Goal: Find specific page/section: Find specific page/section

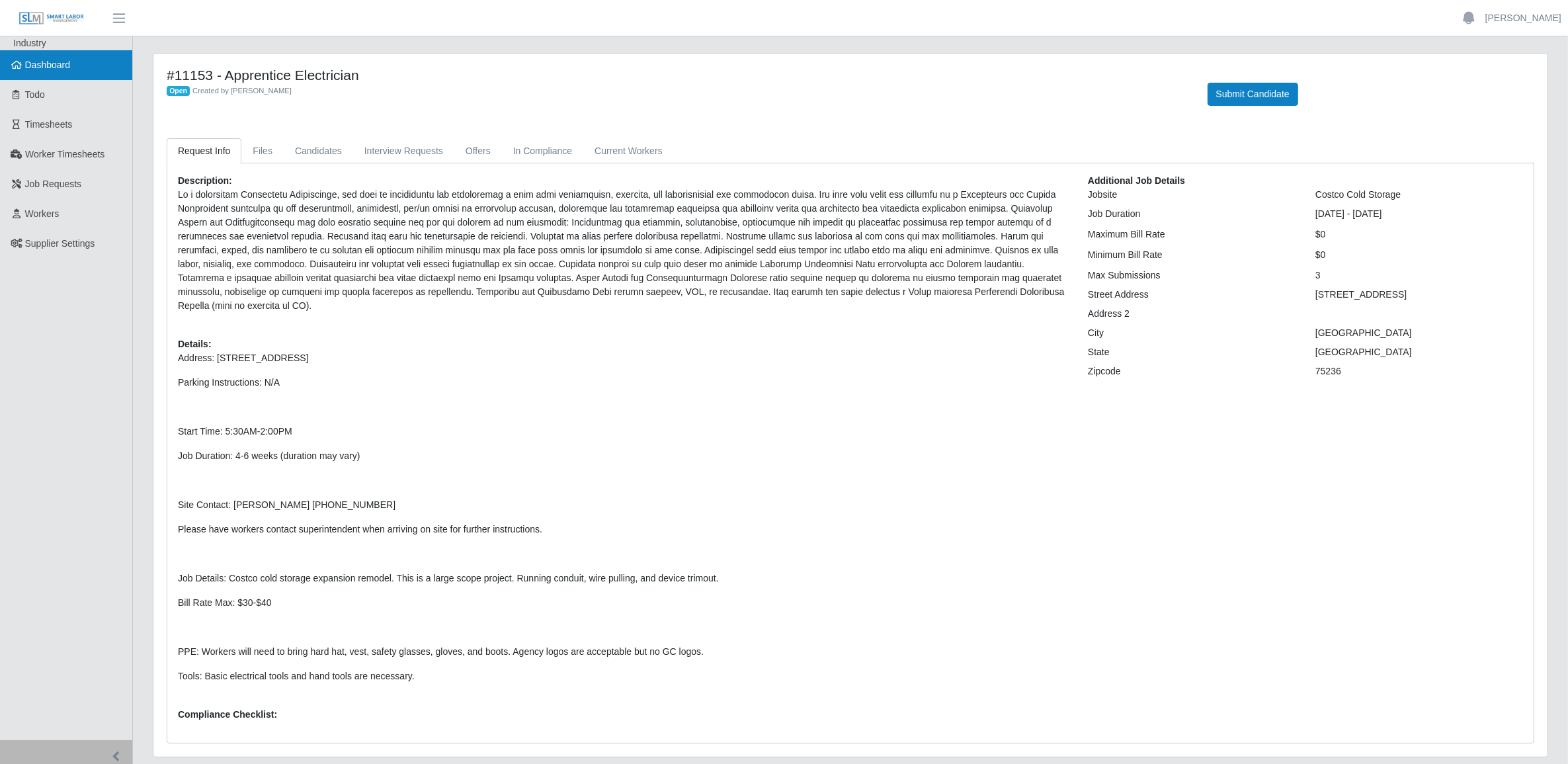
click at [76, 58] on link "Dashboard" at bounding box center [66, 65] width 132 height 30
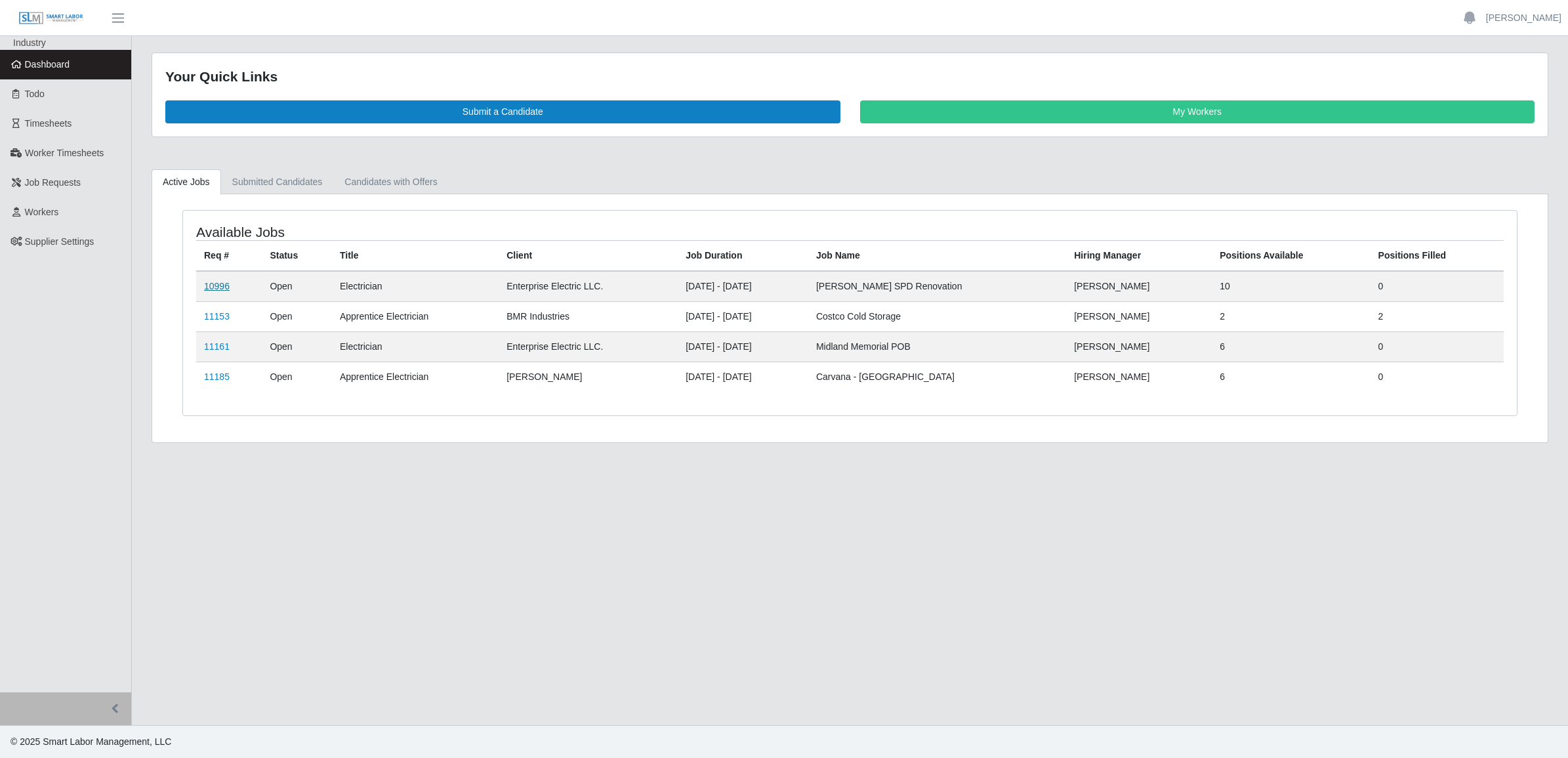
click at [212, 286] on link "10996" at bounding box center [217, 286] width 26 height 10
